Goal: Book appointment/travel/reservation

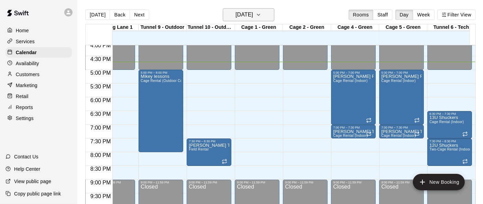
click at [261, 17] on icon "button" at bounding box center [258, 15] width 5 height 8
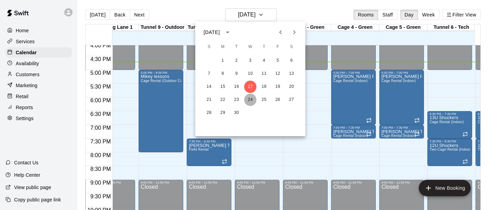
click at [250, 103] on button "24" at bounding box center [250, 100] width 12 height 12
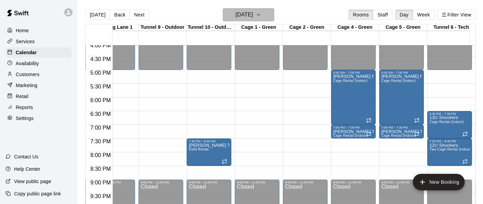
click at [253, 16] on h6 "[DATE]" at bounding box center [244, 15] width 18 height 10
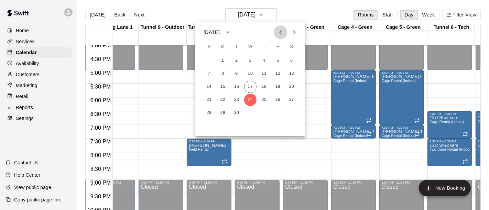
click at [282, 33] on icon "Previous month" at bounding box center [280, 32] width 8 height 8
click at [252, 114] on button "27" at bounding box center [250, 113] width 12 height 12
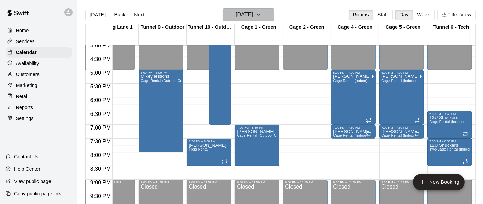
click at [261, 11] on icon "button" at bounding box center [258, 15] width 5 height 8
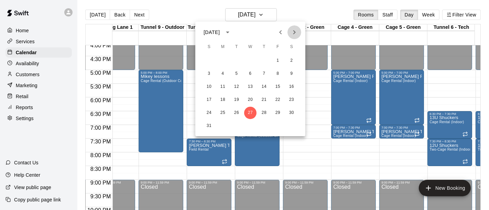
click at [296, 30] on icon "Next month" at bounding box center [294, 32] width 8 height 8
click at [293, 32] on icon "Next month" at bounding box center [294, 32] width 8 height 8
click at [250, 113] on button "29" at bounding box center [250, 113] width 12 height 12
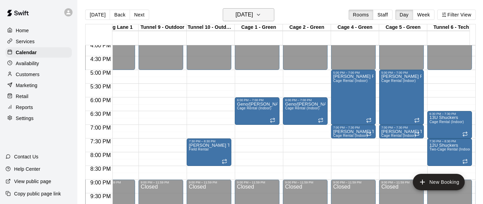
click at [261, 13] on icon "button" at bounding box center [258, 15] width 5 height 8
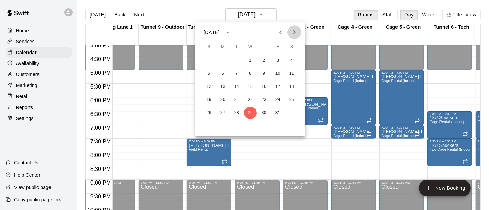
click at [292, 34] on icon "Next month" at bounding box center [294, 32] width 8 height 8
click at [253, 108] on button "26" at bounding box center [250, 113] width 12 height 12
